Goal: Information Seeking & Learning: Learn about a topic

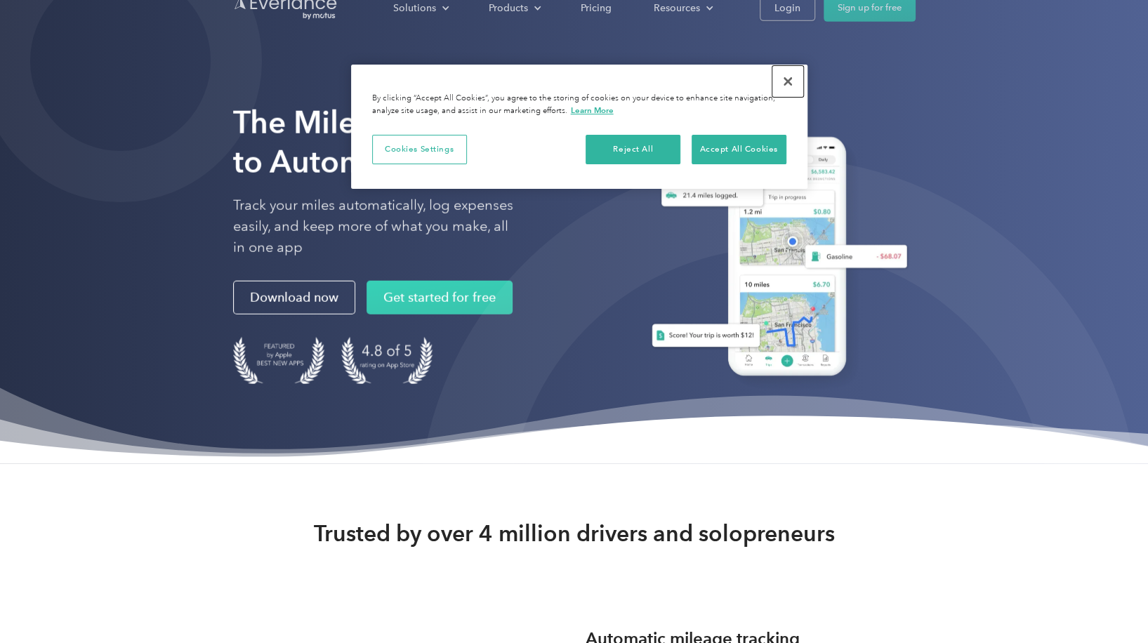
click at [782, 81] on button "Close" at bounding box center [787, 81] width 31 height 31
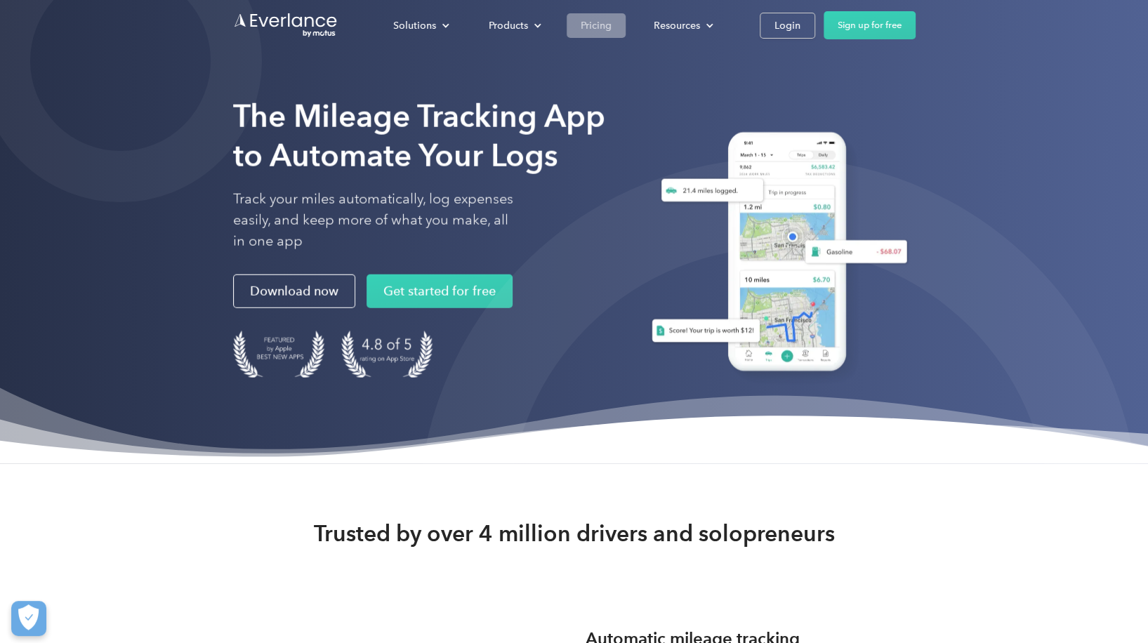
click at [586, 25] on div "Pricing" at bounding box center [596, 26] width 31 height 18
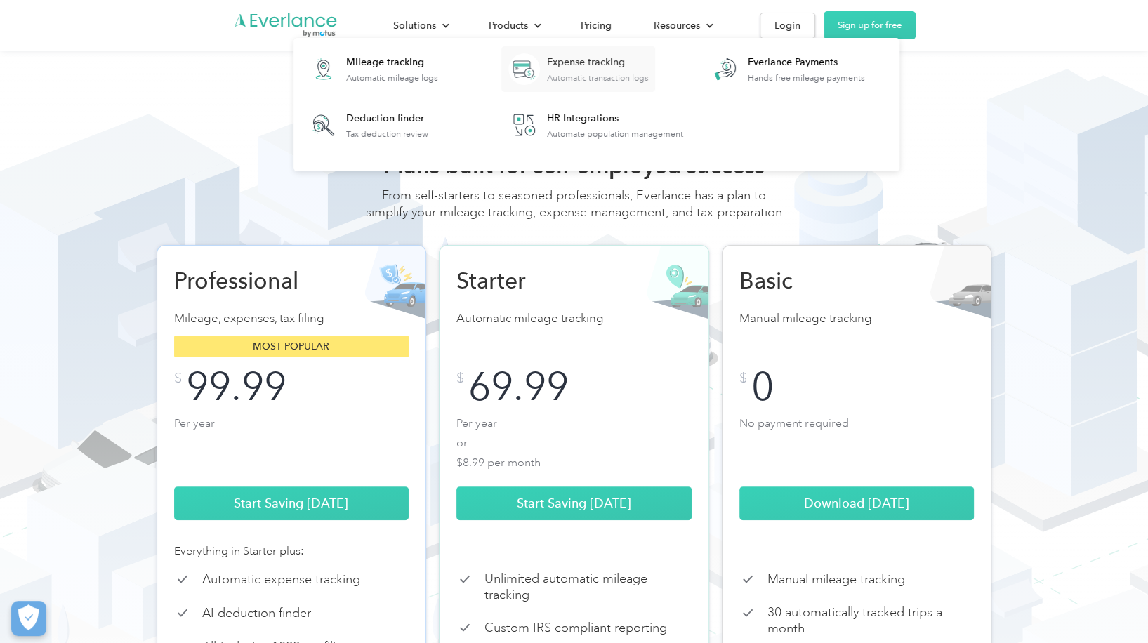
click at [564, 60] on div "Expense tracking" at bounding box center [597, 62] width 101 height 14
